Goal: Check status: Check status

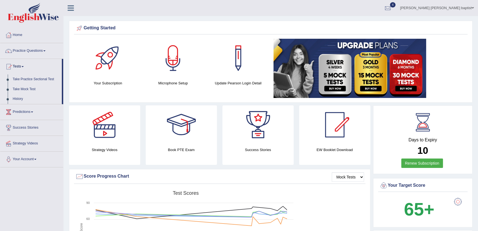
drag, startPoint x: 0, startPoint y: 0, endPoint x: 22, endPoint y: 70, distance: 73.7
click at [22, 70] on link "Tests" at bounding box center [31, 66] width 62 height 14
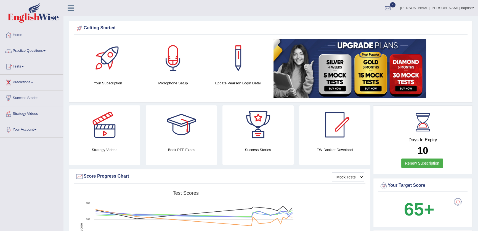
click at [22, 70] on link "Tests" at bounding box center [31, 66] width 63 height 14
click at [14, 99] on link "History" at bounding box center [36, 99] width 52 height 10
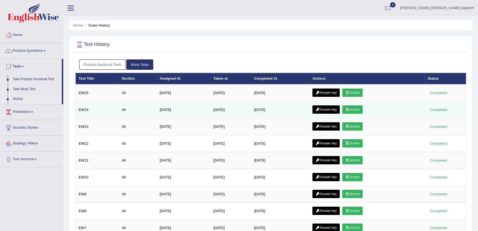
click at [361, 109] on link "Scores" at bounding box center [353, 109] width 20 height 8
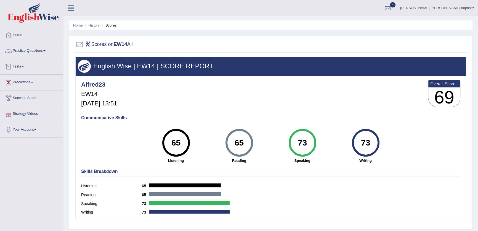
click at [19, 63] on link "Tests" at bounding box center [31, 66] width 63 height 14
click at [20, 99] on link "History" at bounding box center [36, 99] width 52 height 10
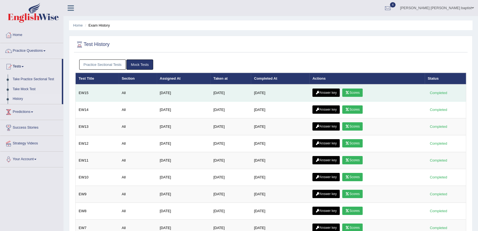
click at [346, 94] on link "Scores" at bounding box center [353, 92] width 20 height 8
